Goal: Information Seeking & Learning: Learn about a topic

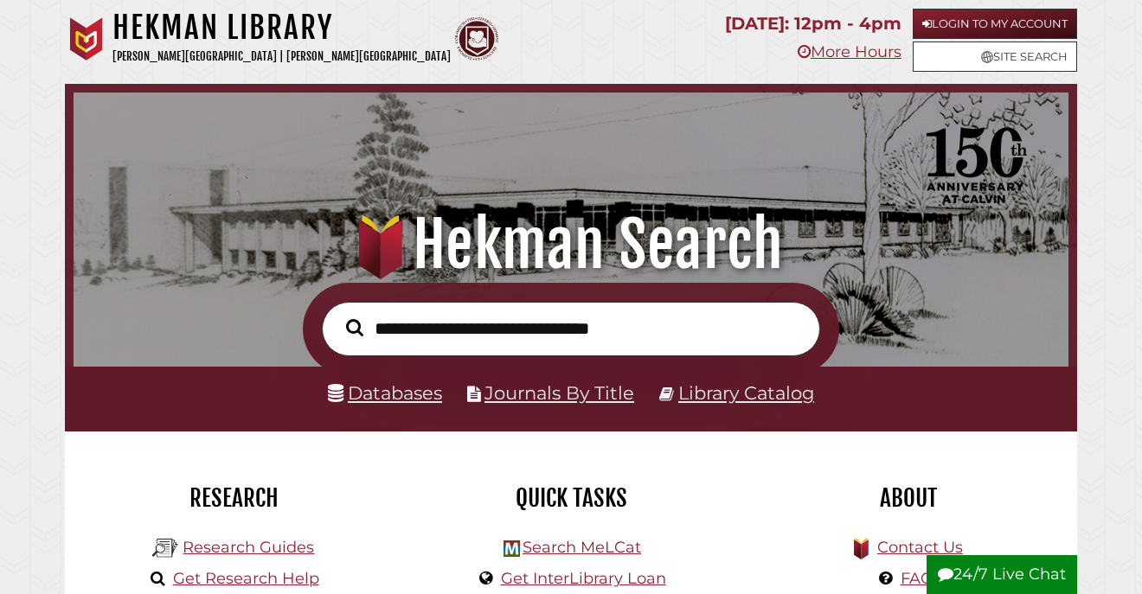
scroll to position [329, 986]
type input "******"
click at [337, 315] on button "Search" at bounding box center [354, 328] width 35 height 26
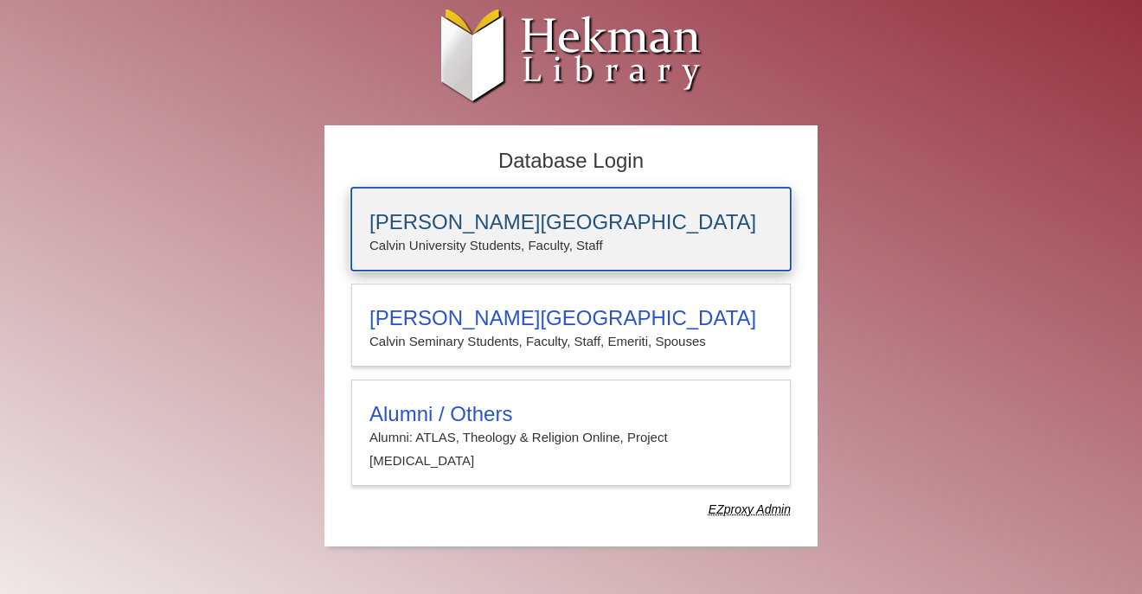
click at [554, 203] on div "[PERSON_NAME][GEOGRAPHIC_DATA] [PERSON_NAME] University Students, Faculty, Staff" at bounding box center [571, 229] width 440 height 83
